Goal: Navigation & Orientation: Find specific page/section

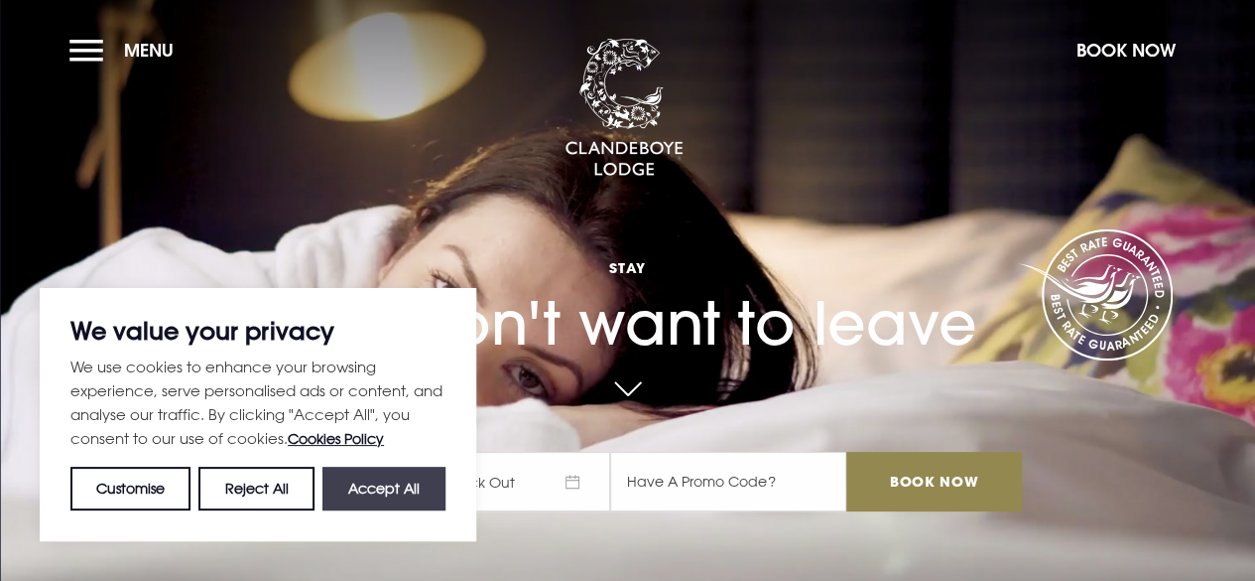
click at [389, 485] on button "Accept All" at bounding box center [384, 488] width 123 height 44
checkbox input "true"
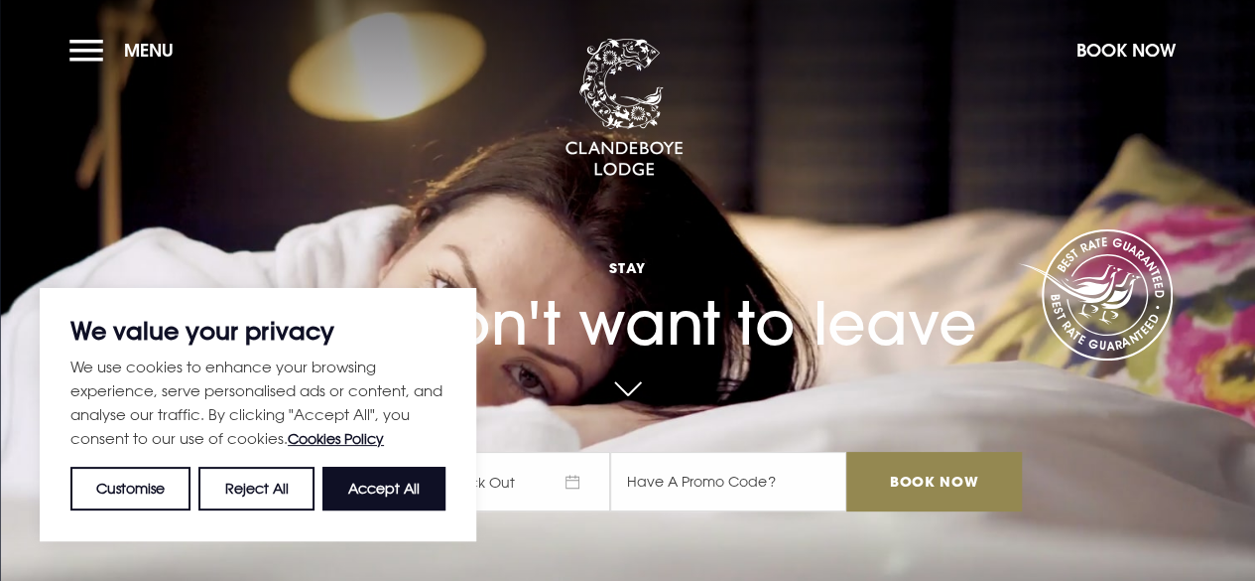
checkbox input "true"
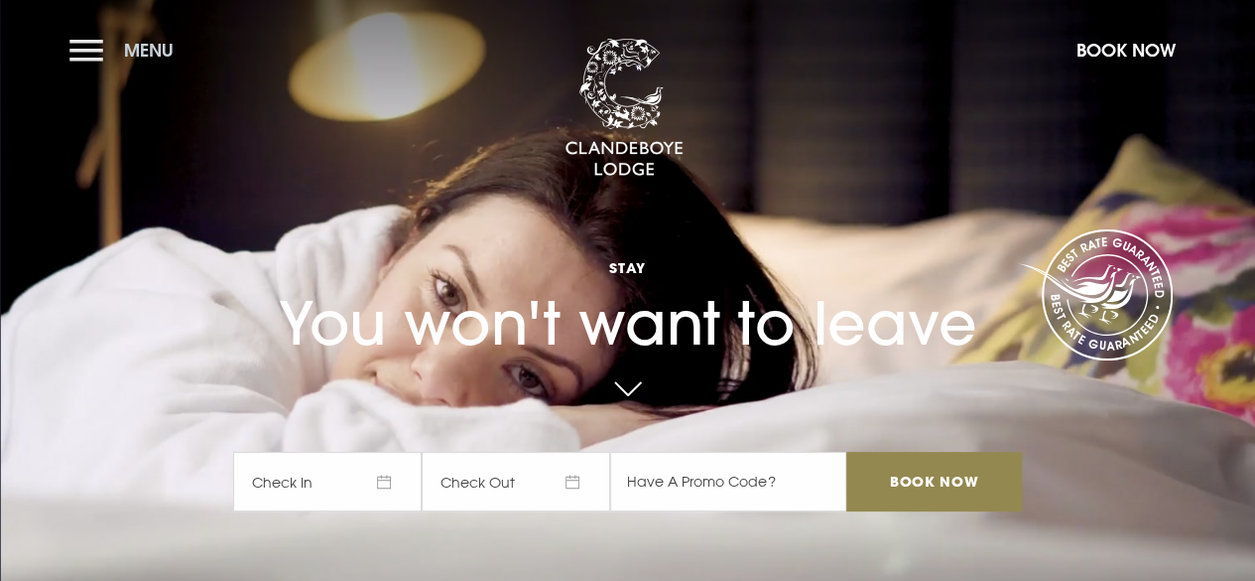
click at [85, 48] on button "Menu" at bounding box center [126, 50] width 114 height 43
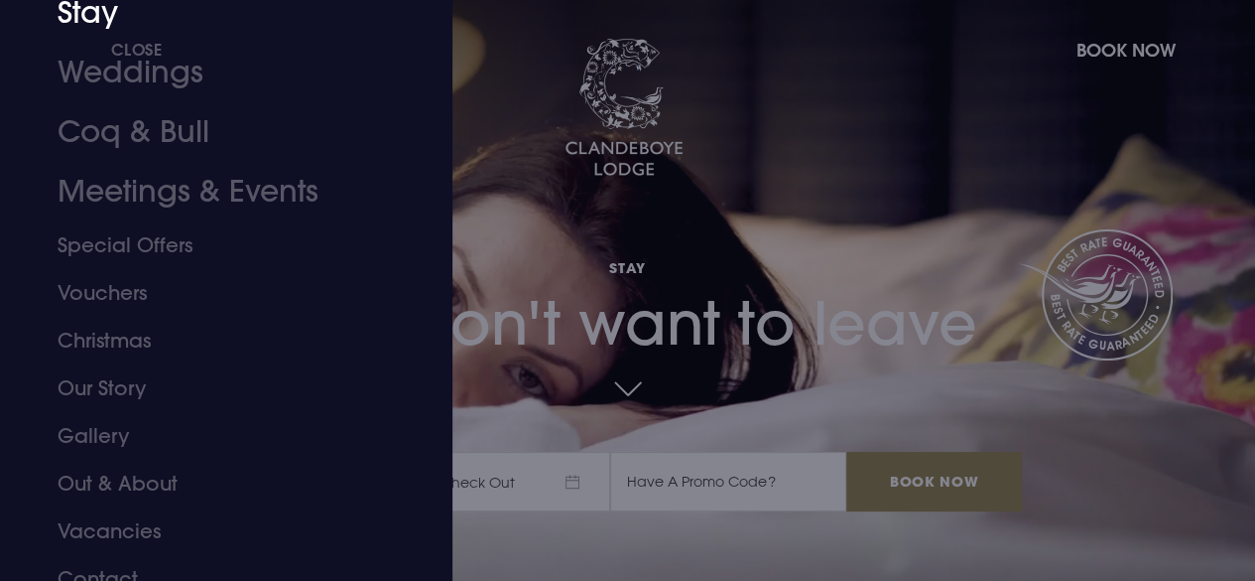
scroll to position [165, 0]
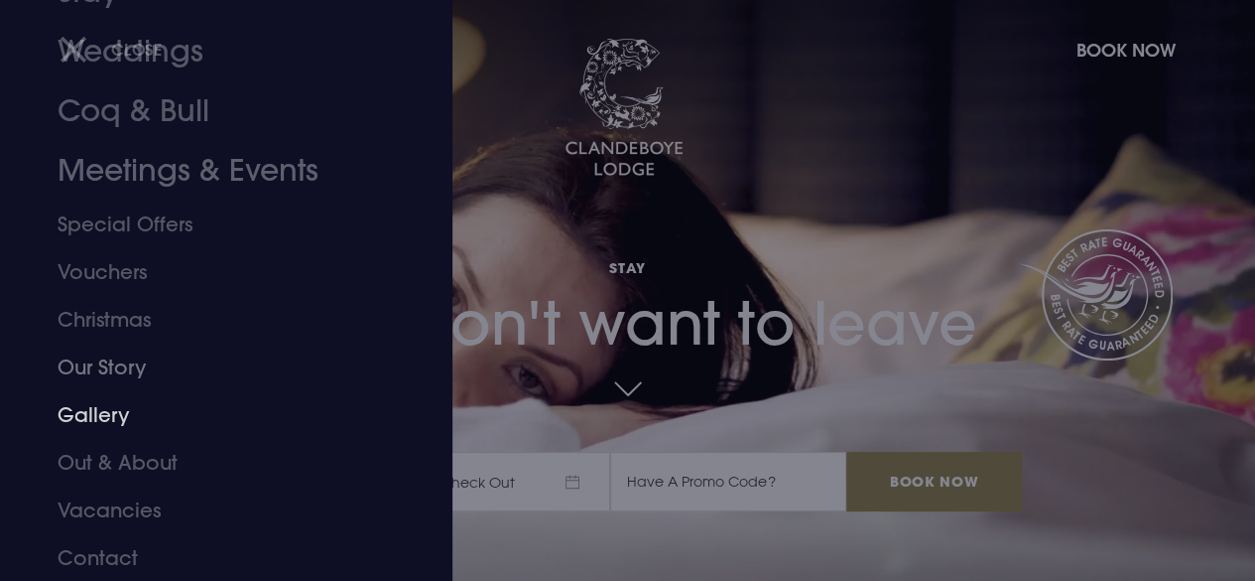
click at [119, 417] on link "Gallery" at bounding box center [213, 415] width 311 height 48
